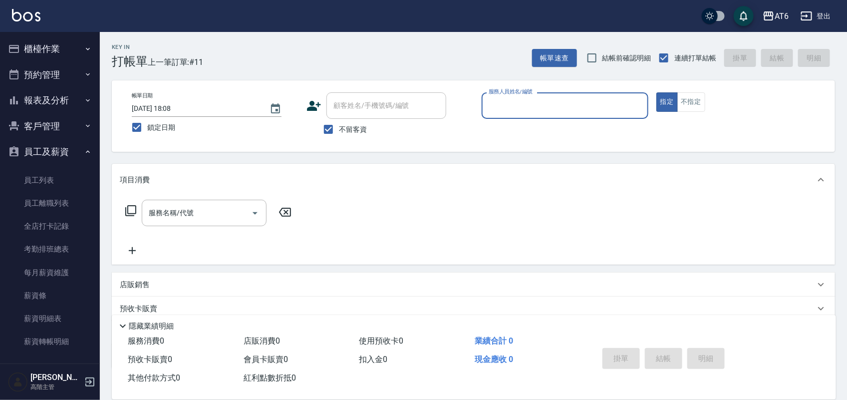
click at [630, 115] on div "服務人員姓名/編號" at bounding box center [565, 105] width 167 height 26
type input "6"
type button "true"
type input "[PERSON_NAME]-6"
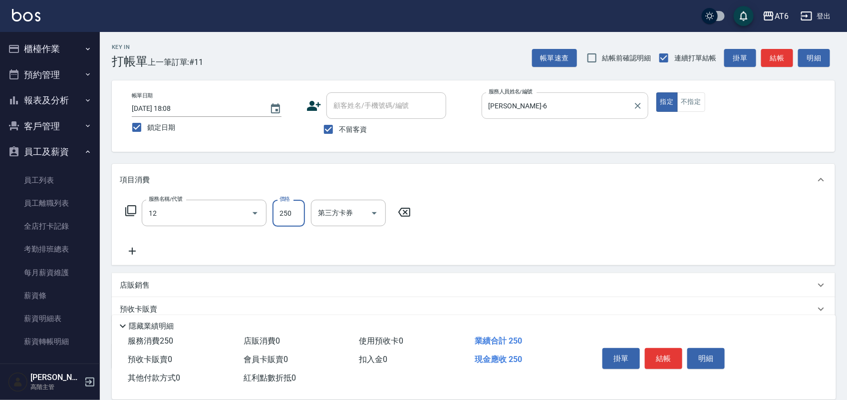
type input "精油洗髮(12)"
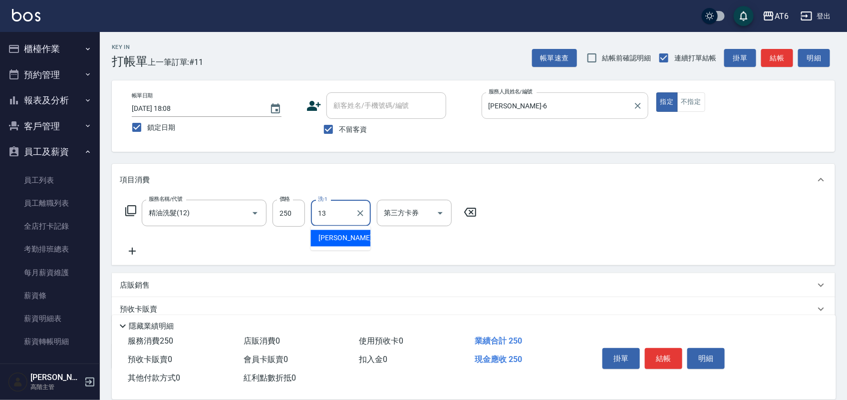
type input "阿修-13"
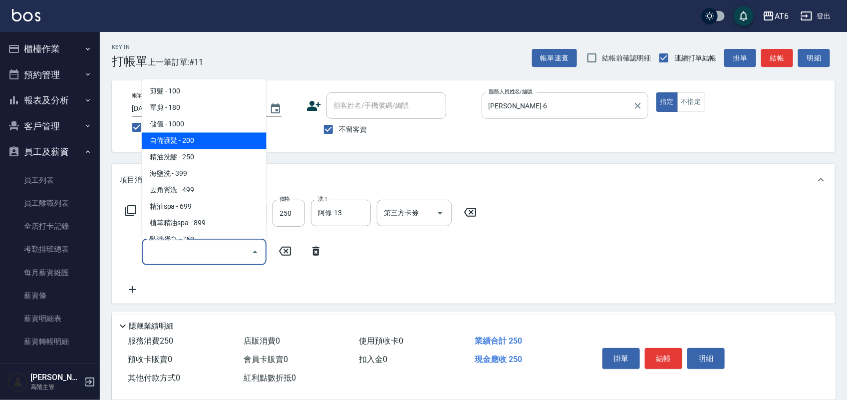
type input "自備護髮(01)"
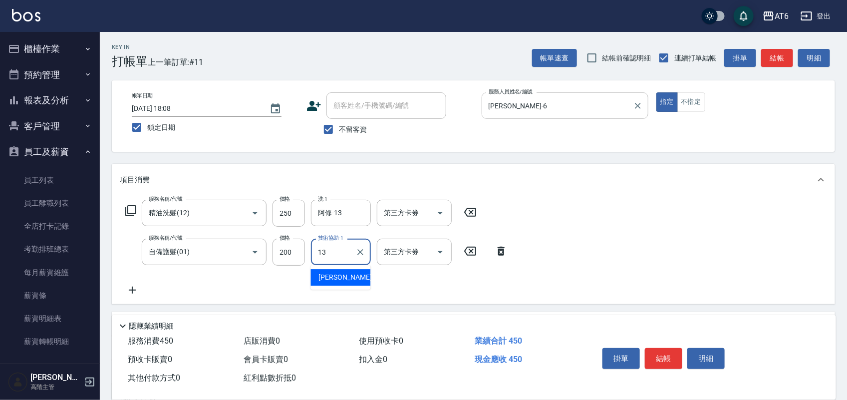
type input "阿修-13"
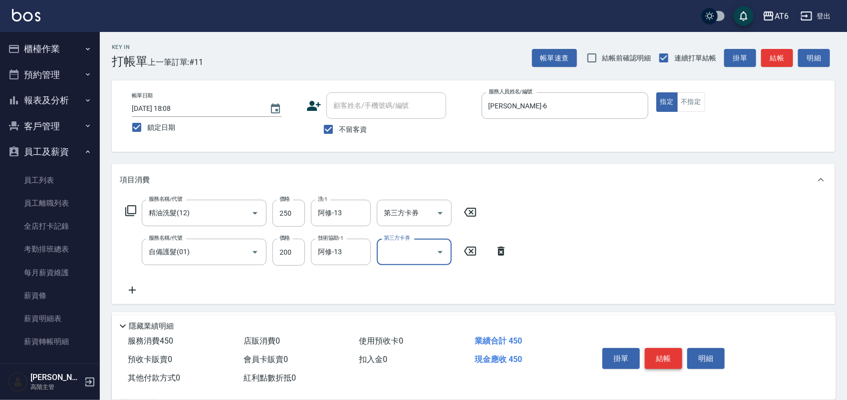
click at [674, 361] on button "結帳" at bounding box center [663, 358] width 37 height 21
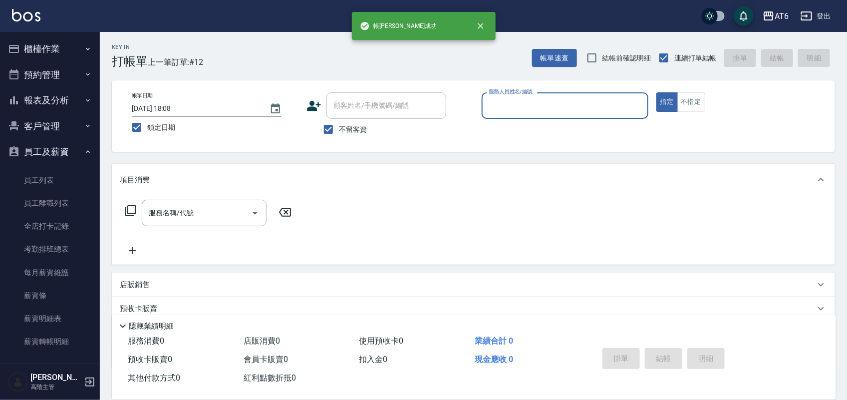
click at [65, 93] on button "報表及分析" at bounding box center [50, 100] width 92 height 26
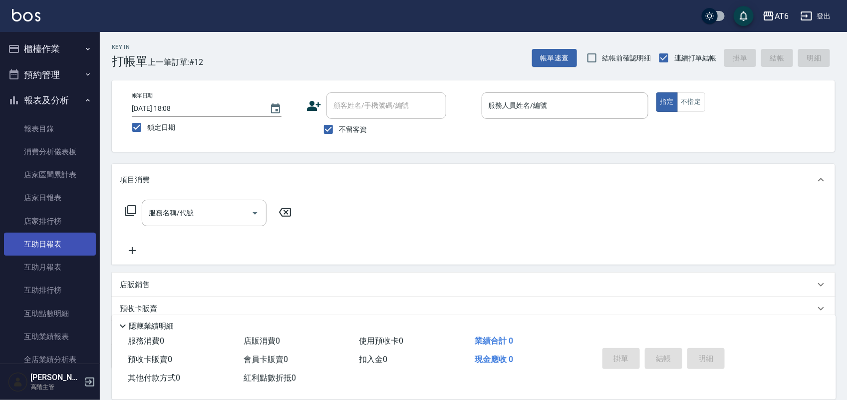
click at [30, 251] on link "互助日報表" at bounding box center [50, 244] width 92 height 23
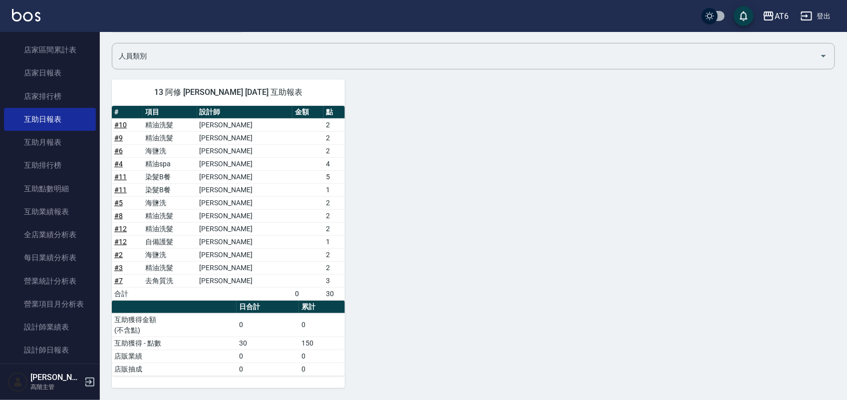
scroll to position [70, 0]
click at [54, 343] on link "設計師日報表" at bounding box center [50, 349] width 92 height 23
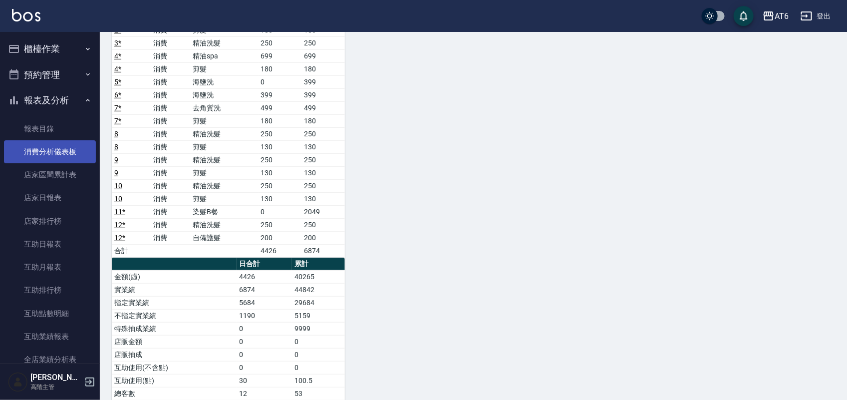
scroll to position [125, 0]
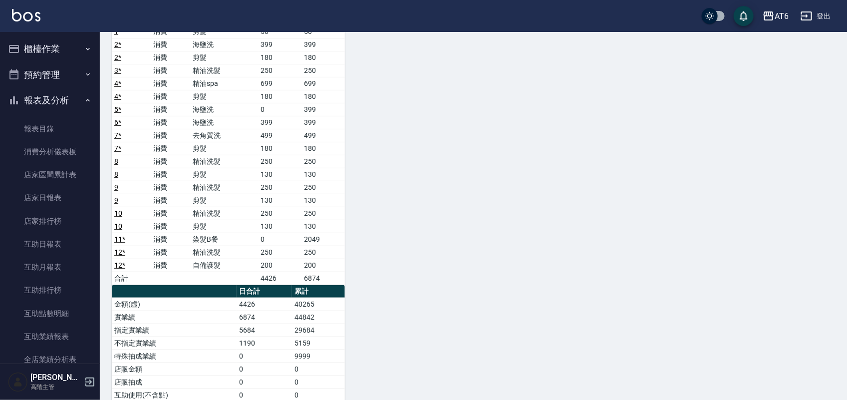
drag, startPoint x: 58, startPoint y: 96, endPoint x: 52, endPoint y: 98, distance: 6.3
click at [58, 96] on button "報表及分析" at bounding box center [50, 100] width 92 height 26
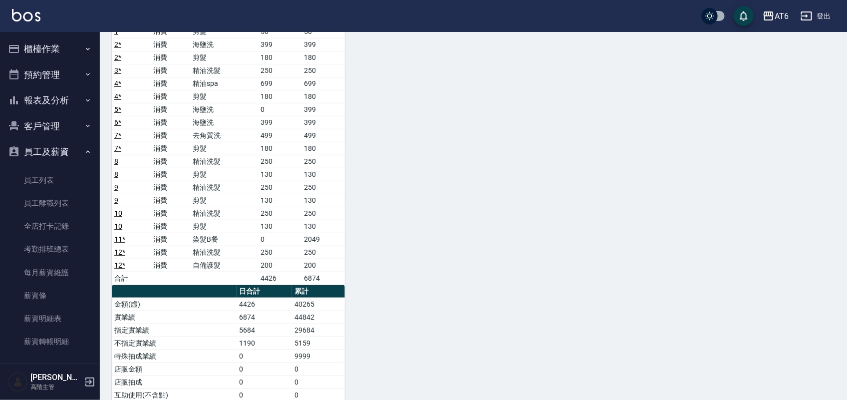
click at [43, 49] on button "櫃檯作業" at bounding box center [50, 49] width 92 height 26
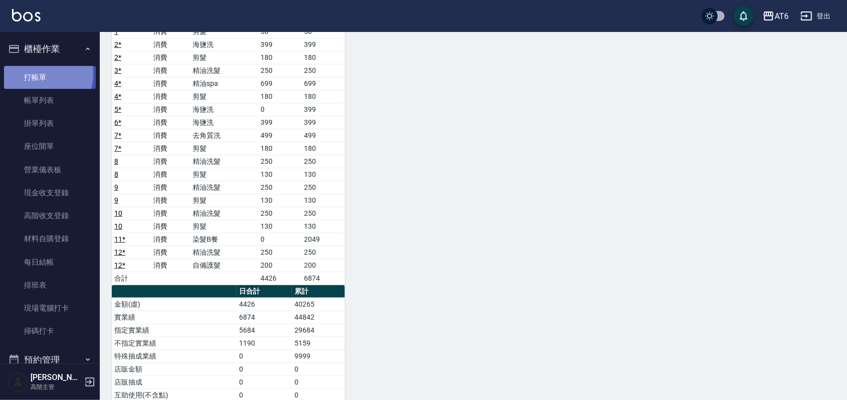
click at [42, 74] on link "打帳單" at bounding box center [50, 77] width 92 height 23
click at [42, 54] on button "櫃檯作業" at bounding box center [50, 49] width 92 height 26
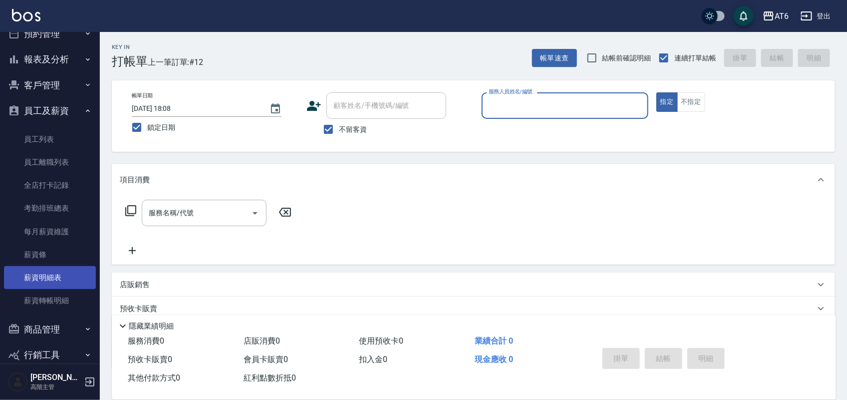
scroll to position [62, 0]
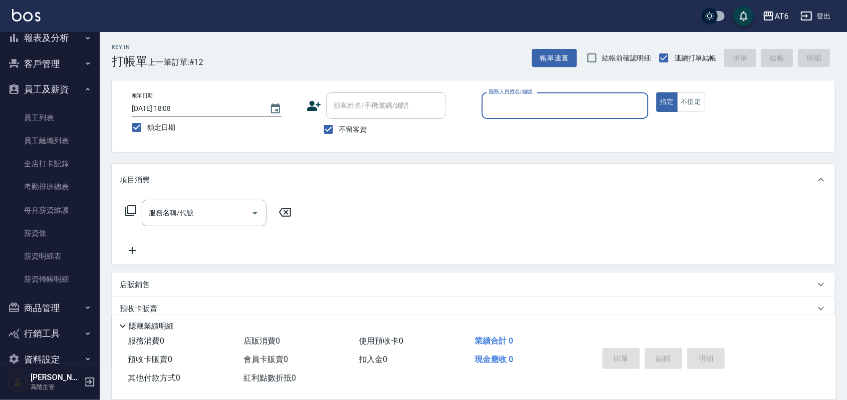
click at [41, 90] on button "員工及薪資" at bounding box center [50, 89] width 92 height 26
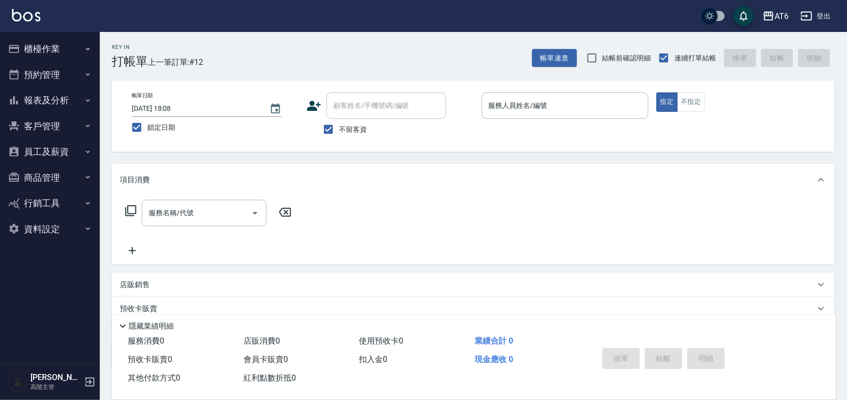
scroll to position [0, 0]
click at [48, 88] on button "報表及分析" at bounding box center [50, 100] width 92 height 26
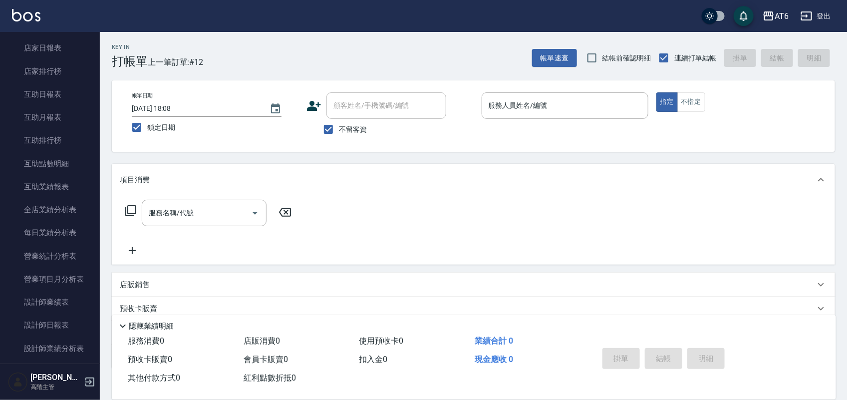
scroll to position [187, 0]
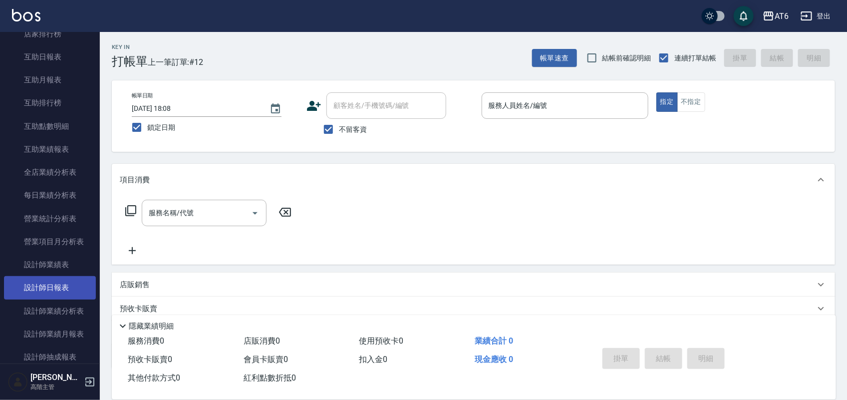
click at [65, 279] on link "設計師日報表" at bounding box center [50, 287] width 92 height 23
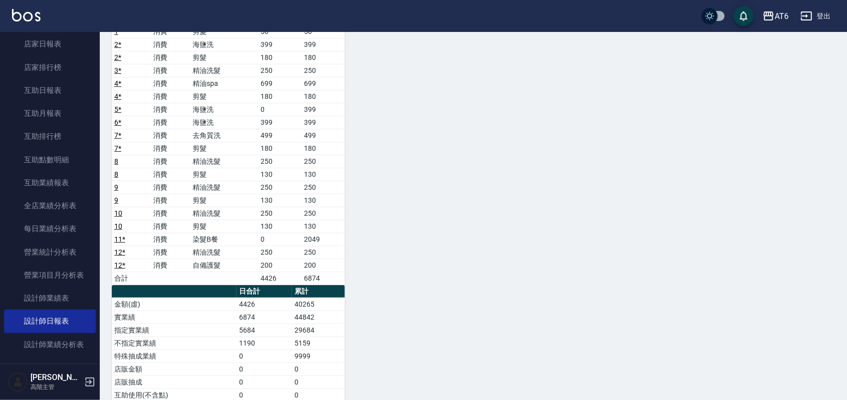
scroll to position [62, 0]
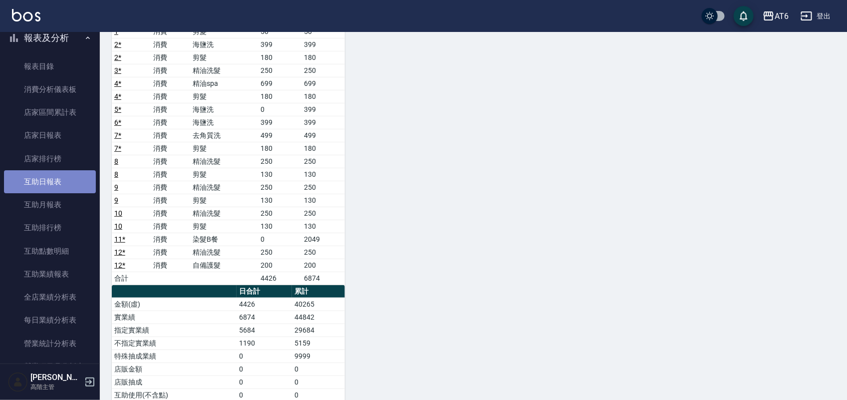
click at [66, 185] on link "互助日報表" at bounding box center [50, 181] width 92 height 23
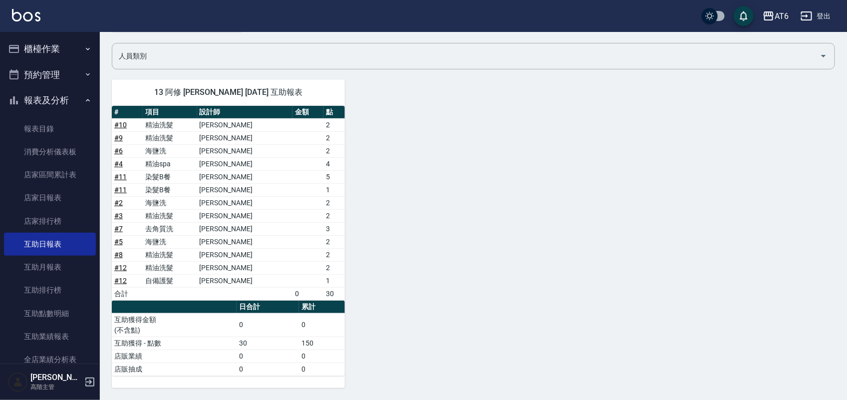
click at [21, 99] on button "報表及分析" at bounding box center [50, 100] width 92 height 26
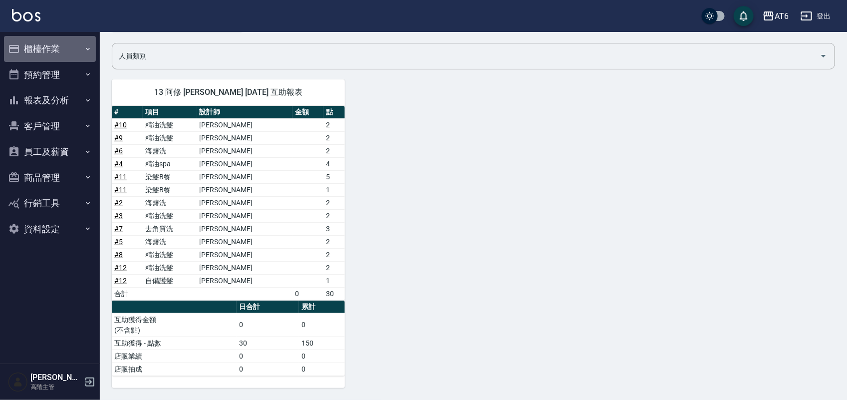
click at [55, 48] on button "櫃檯作業" at bounding box center [50, 49] width 92 height 26
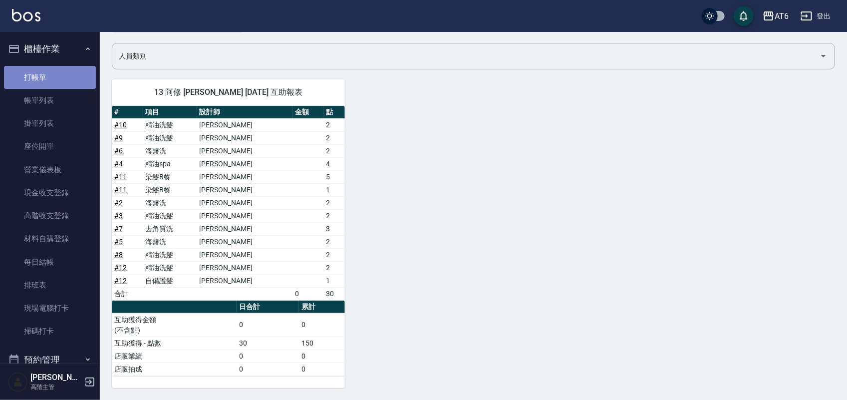
click at [54, 72] on link "打帳單" at bounding box center [50, 77] width 92 height 23
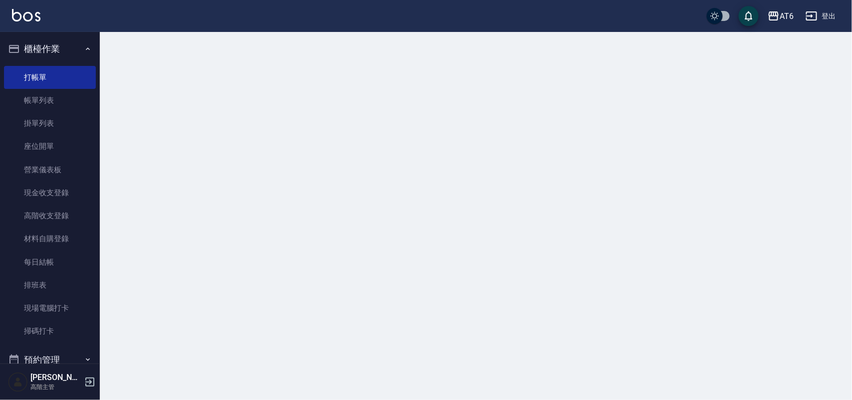
click at [70, 51] on button "櫃檯作業" at bounding box center [50, 49] width 92 height 26
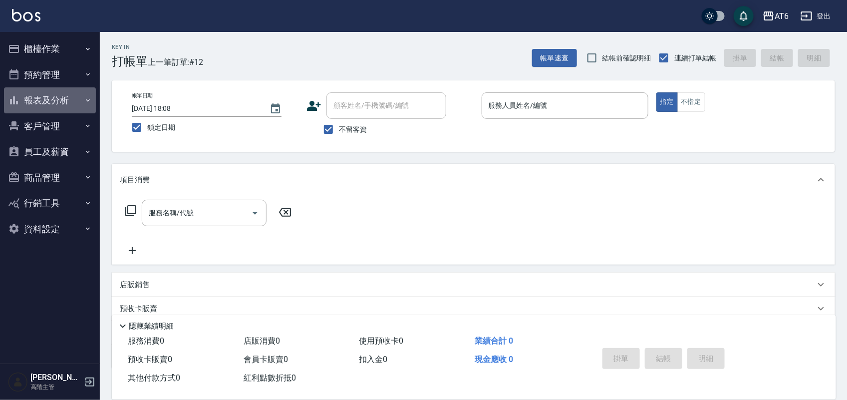
click at [57, 103] on button "報表及分析" at bounding box center [50, 100] width 92 height 26
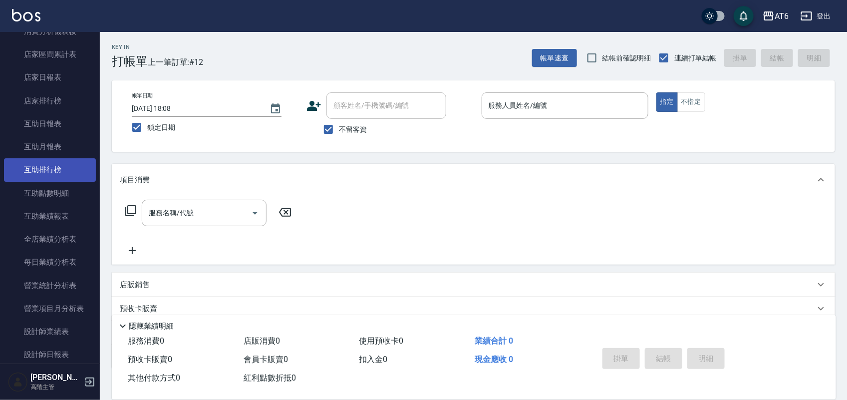
scroll to position [125, 0]
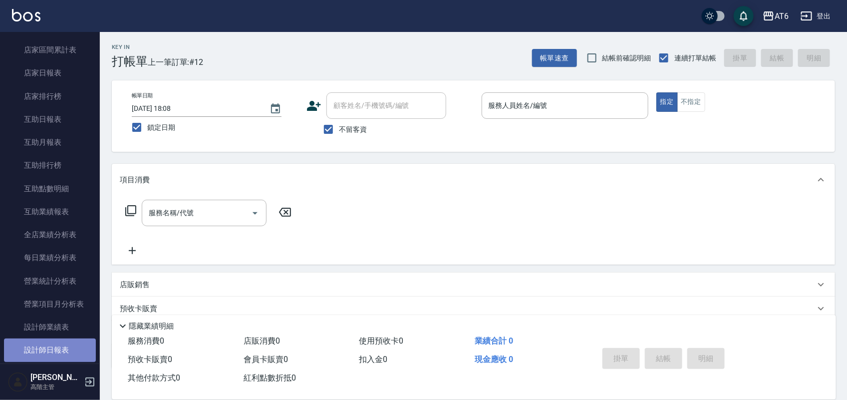
click at [61, 340] on link "設計師日報表" at bounding box center [50, 349] width 92 height 23
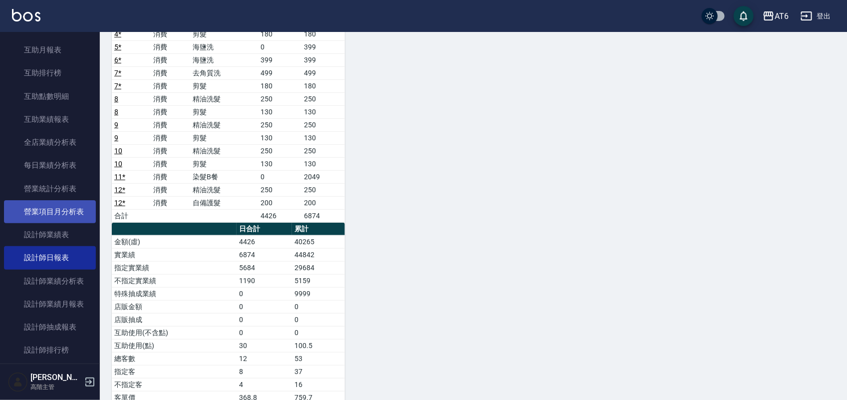
scroll to position [250, 0]
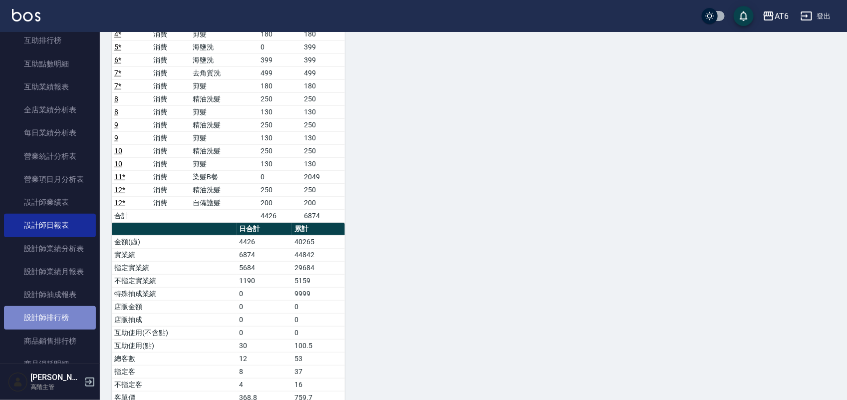
click at [57, 317] on link "設計師排行榜" at bounding box center [50, 317] width 92 height 23
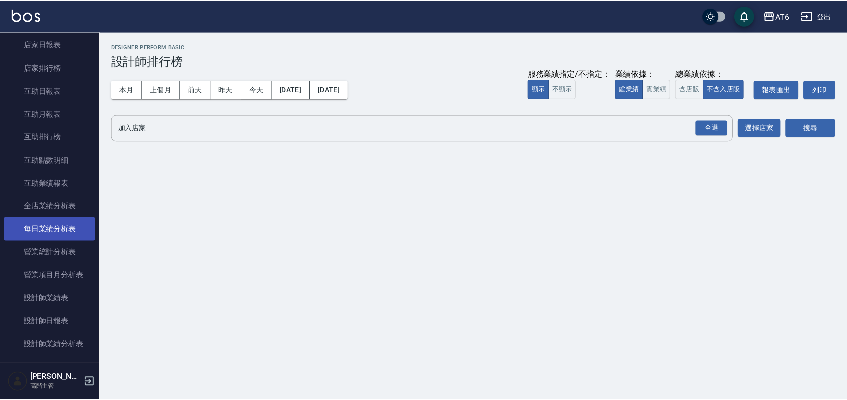
scroll to position [125, 0]
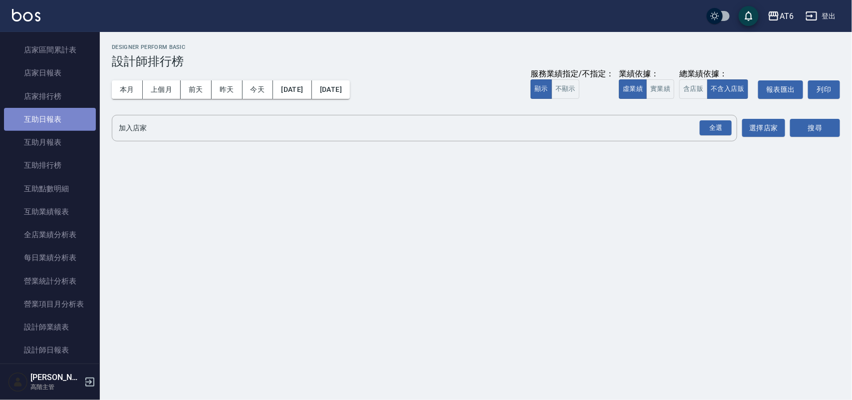
click at [65, 117] on link "互助日報表" at bounding box center [50, 119] width 92 height 23
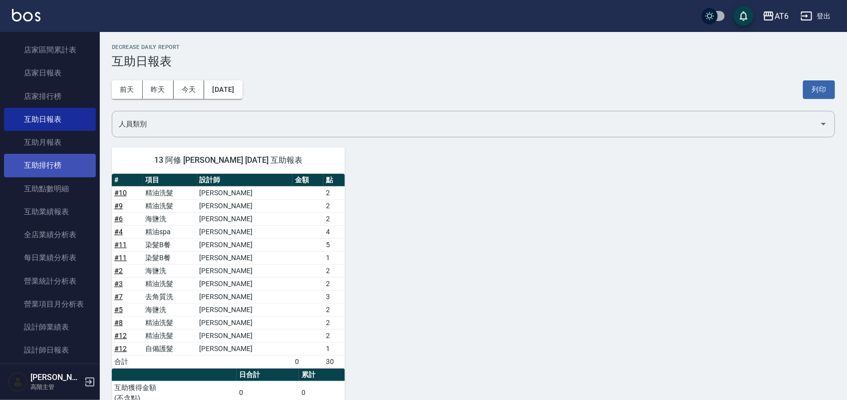
click at [63, 158] on link "互助排行榜" at bounding box center [50, 165] width 92 height 23
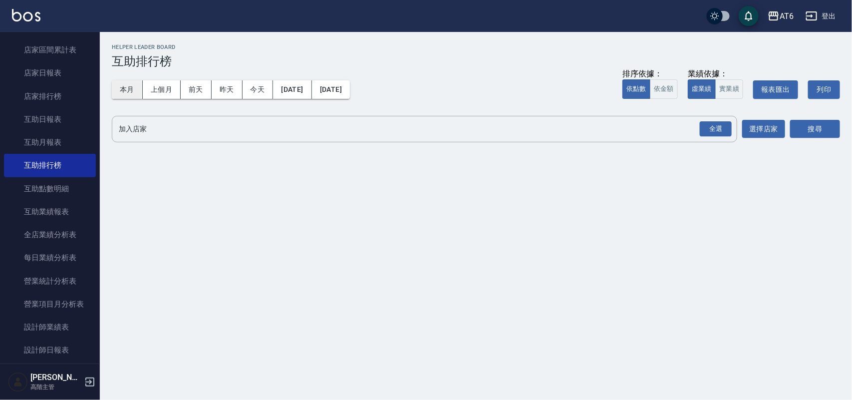
click at [135, 95] on button "本月" at bounding box center [127, 89] width 31 height 18
click at [704, 128] on div "全選" at bounding box center [716, 128] width 32 height 15
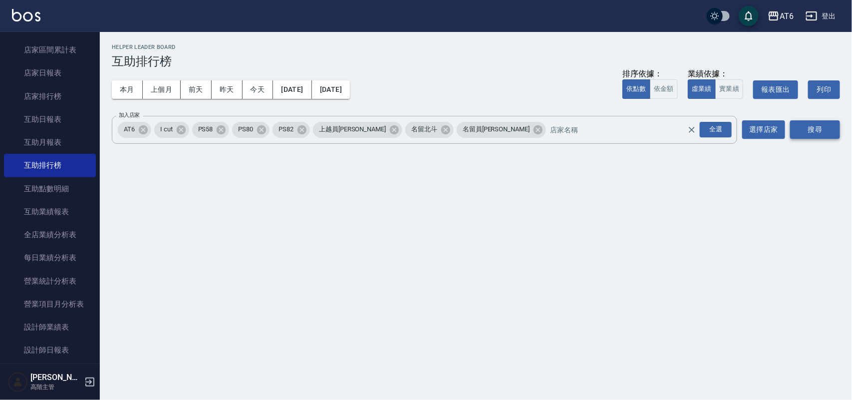
click at [810, 125] on button "搜尋" at bounding box center [815, 129] width 50 height 18
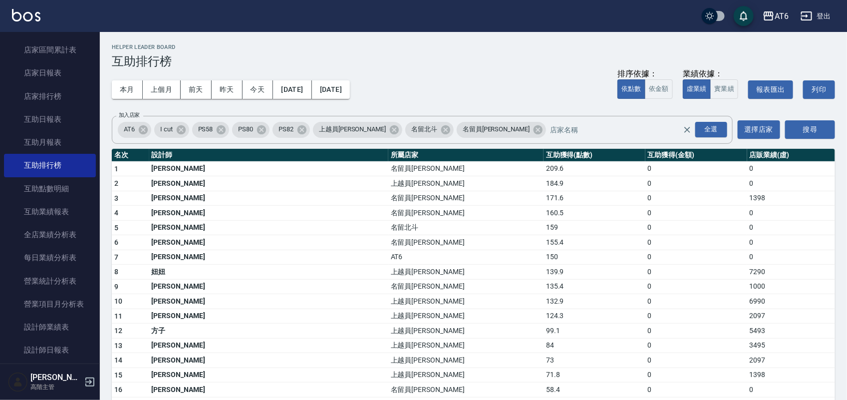
click at [488, 96] on div "本月 上個月 [DATE] [DATE] [DATE] [DATE] [DATE] 排序依據： 依點數 依金額 業績依據： 虛業績 實業績 報表匯出 列印" at bounding box center [473, 89] width 723 height 42
click at [455, 65] on h3 "互助排行榜" at bounding box center [473, 61] width 723 height 14
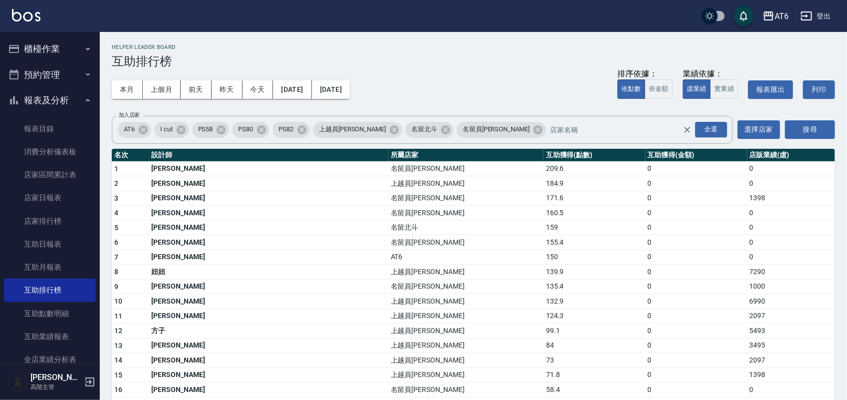
click at [59, 93] on button "報表及分析" at bounding box center [50, 100] width 92 height 26
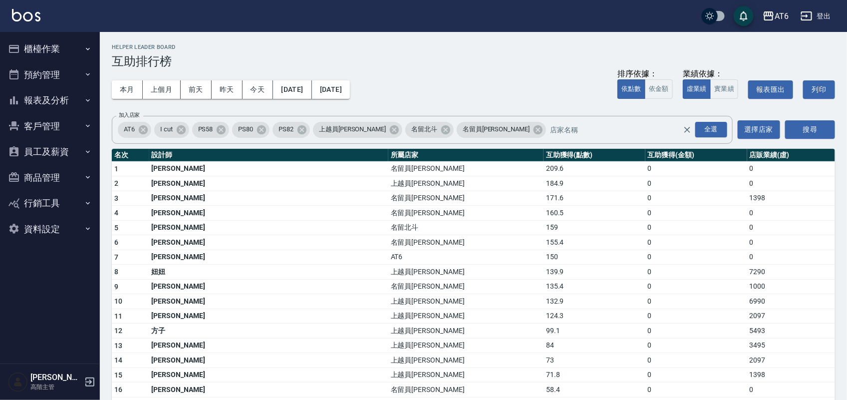
click at [64, 54] on button "櫃檯作業" at bounding box center [50, 49] width 92 height 26
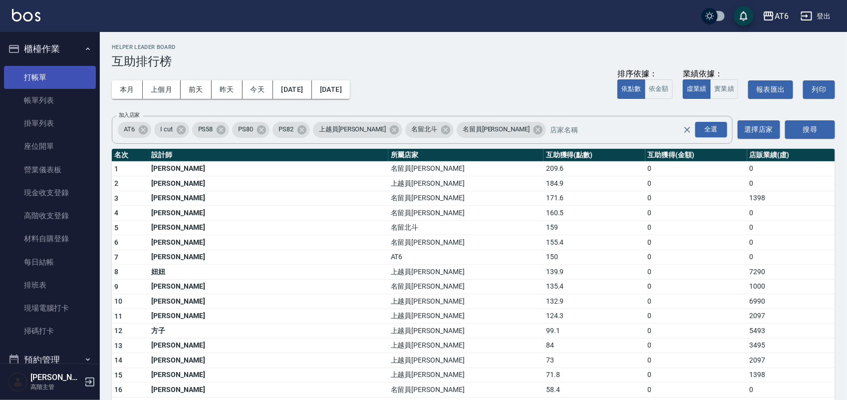
click at [70, 78] on link "打帳單" at bounding box center [50, 77] width 92 height 23
click at [76, 51] on button "櫃檯作業" at bounding box center [50, 49] width 92 height 26
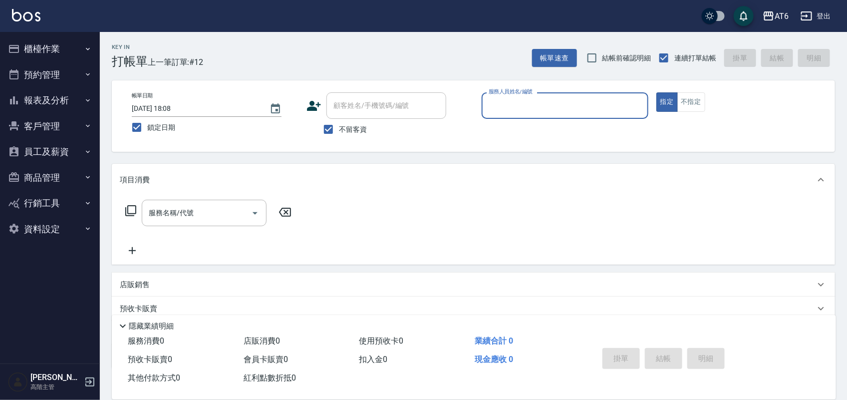
click at [45, 55] on button "櫃檯作業" at bounding box center [50, 49] width 92 height 26
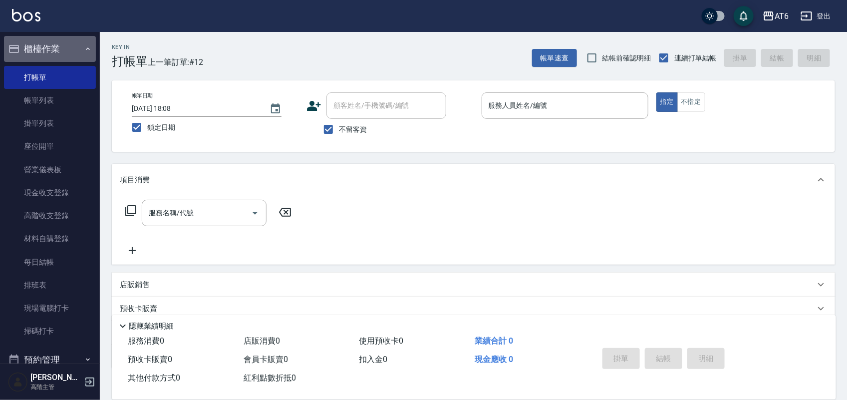
click at [76, 47] on button "櫃檯作業" at bounding box center [50, 49] width 92 height 26
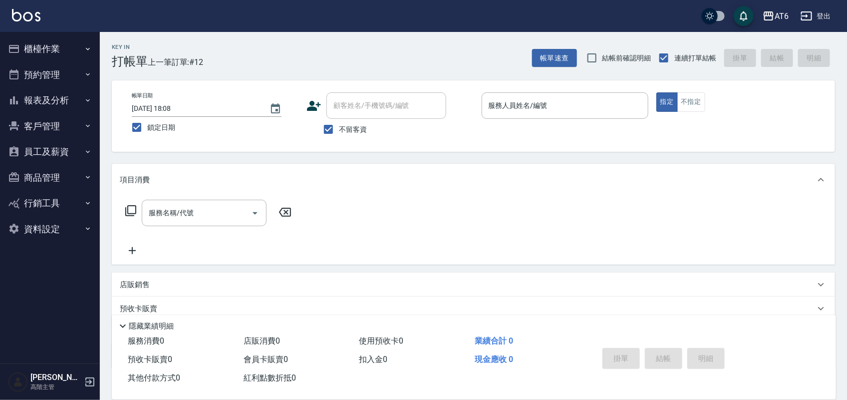
click at [53, 95] on button "報表及分析" at bounding box center [50, 100] width 92 height 26
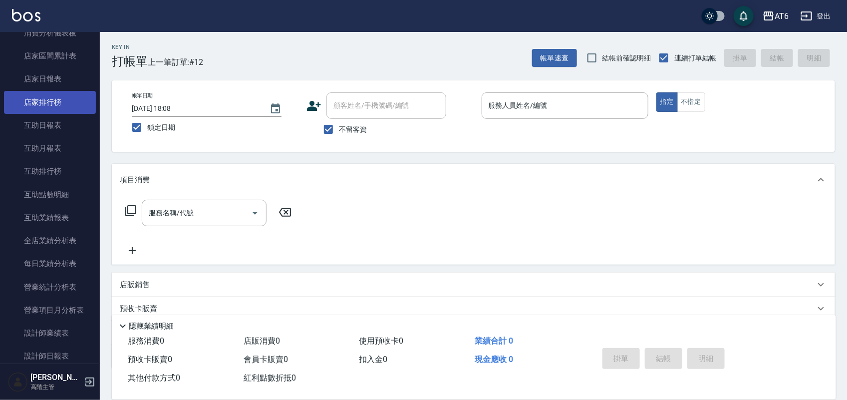
scroll to position [125, 0]
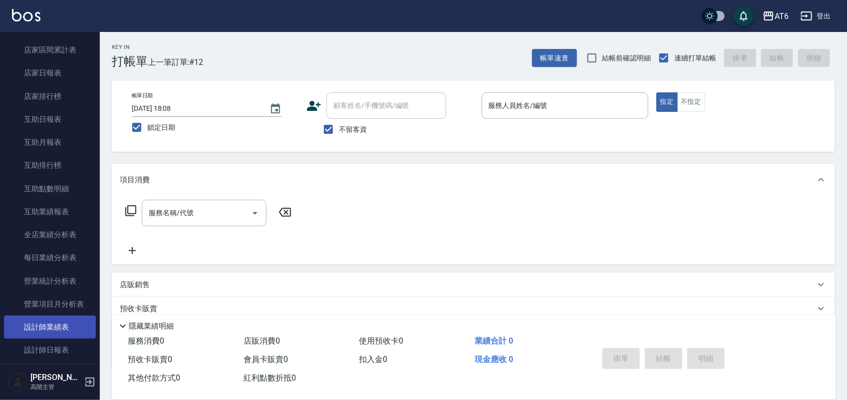
click at [55, 322] on link "設計師業績表" at bounding box center [50, 326] width 92 height 23
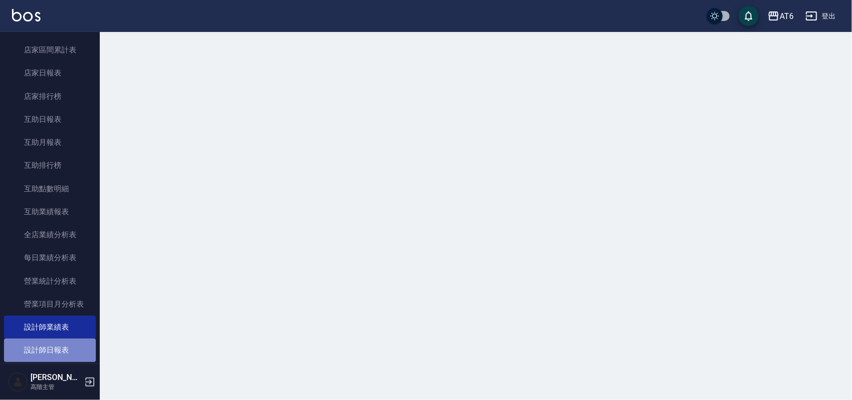
click at [66, 347] on link "設計師日報表" at bounding box center [50, 349] width 92 height 23
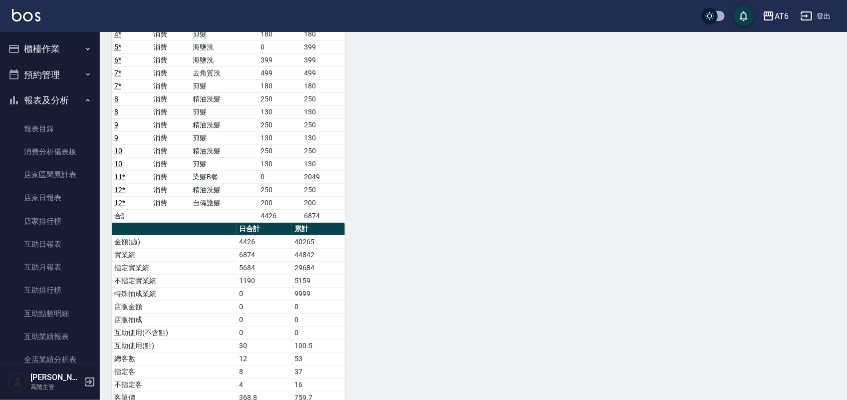
click at [50, 94] on button "報表及分析" at bounding box center [50, 100] width 92 height 26
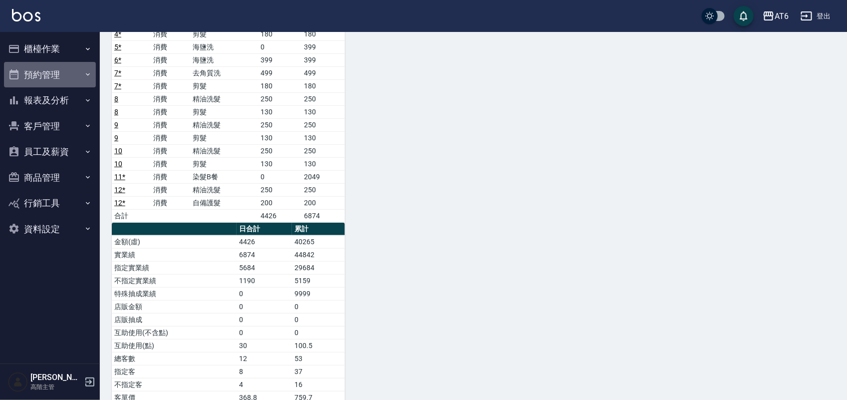
click at [67, 88] on ul "櫃檯作業 打帳單 帳單列表 掛單列表 座位開單 營業儀表板 現金收支登錄 高階收支登錄 材料自購登錄 每日結帳 排班表 現場電腦打卡 掃碼打卡 預約管理 預約…" at bounding box center [50, 139] width 92 height 214
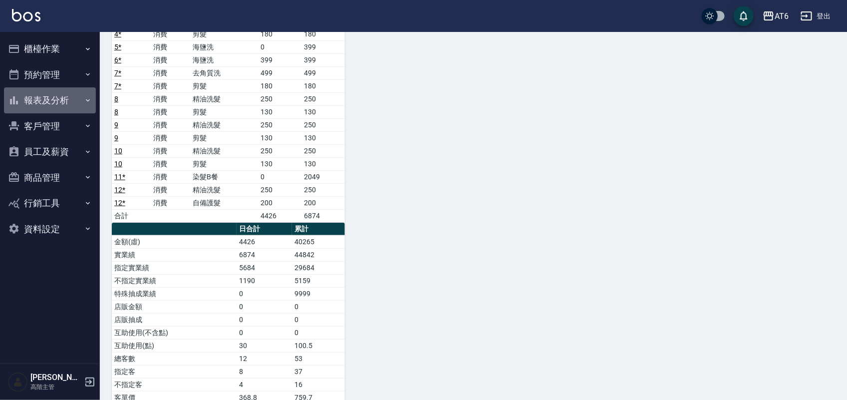
click at [66, 97] on button "報表及分析" at bounding box center [50, 100] width 92 height 26
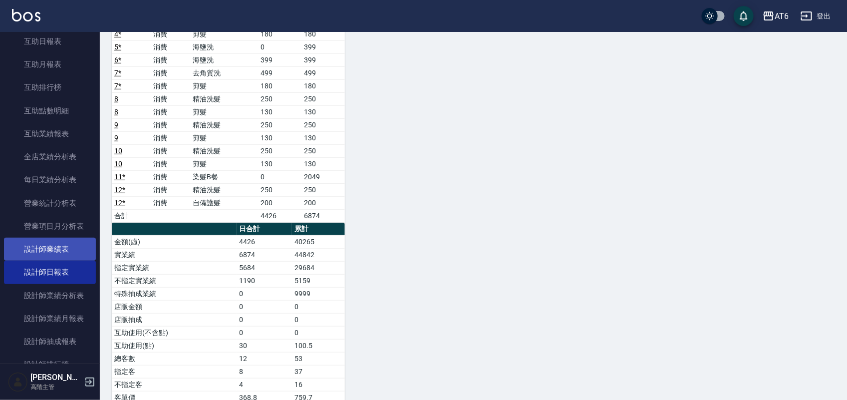
scroll to position [250, 0]
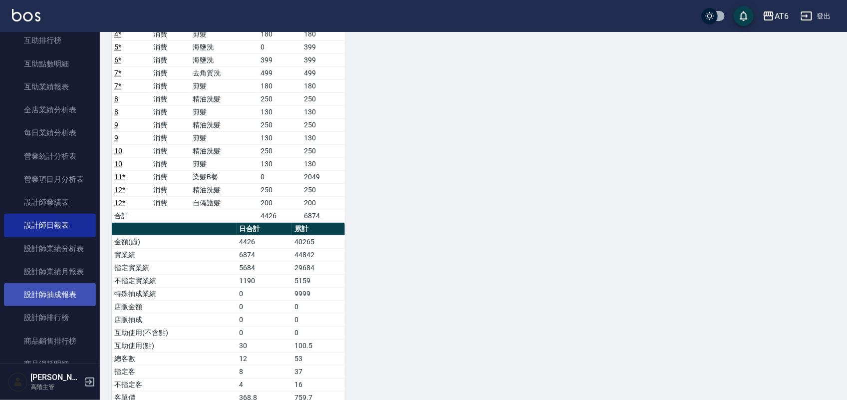
click at [72, 300] on link "設計師抽成報表" at bounding box center [50, 294] width 92 height 23
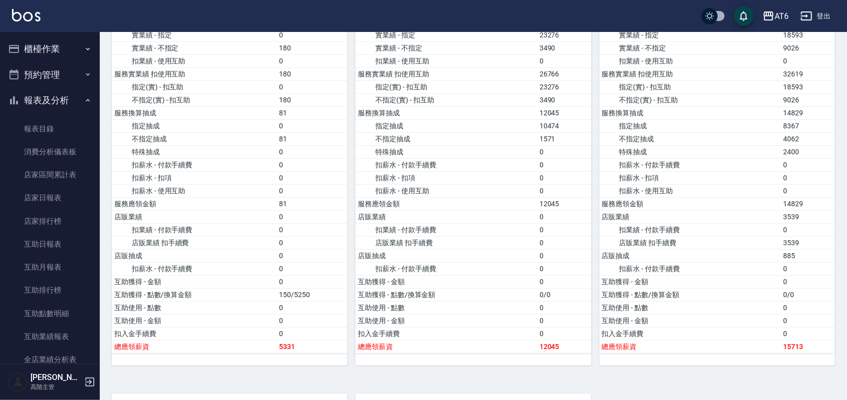
click at [11, 95] on icon "button" at bounding box center [14, 100] width 12 height 12
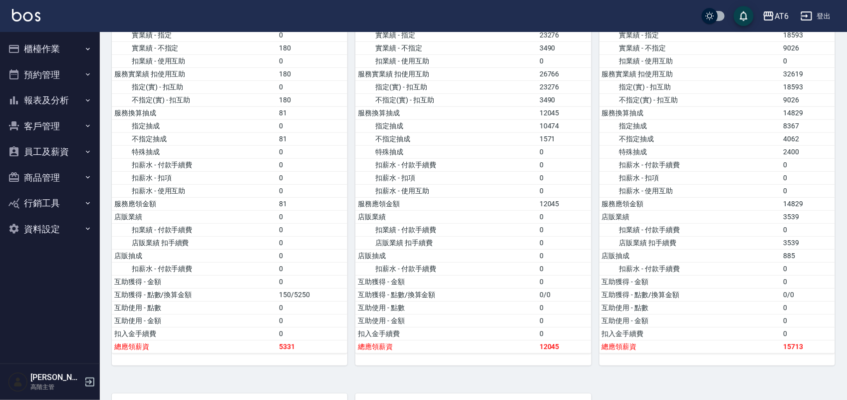
click at [33, 55] on button "櫃檯作業" at bounding box center [50, 49] width 92 height 26
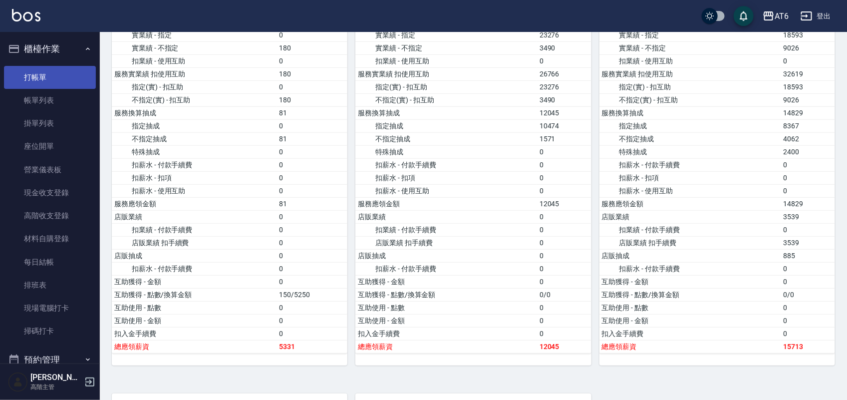
click at [61, 70] on link "打帳單" at bounding box center [50, 77] width 92 height 23
click at [66, 51] on button "櫃檯作業" at bounding box center [50, 49] width 92 height 26
